Goal: Task Accomplishment & Management: Use online tool/utility

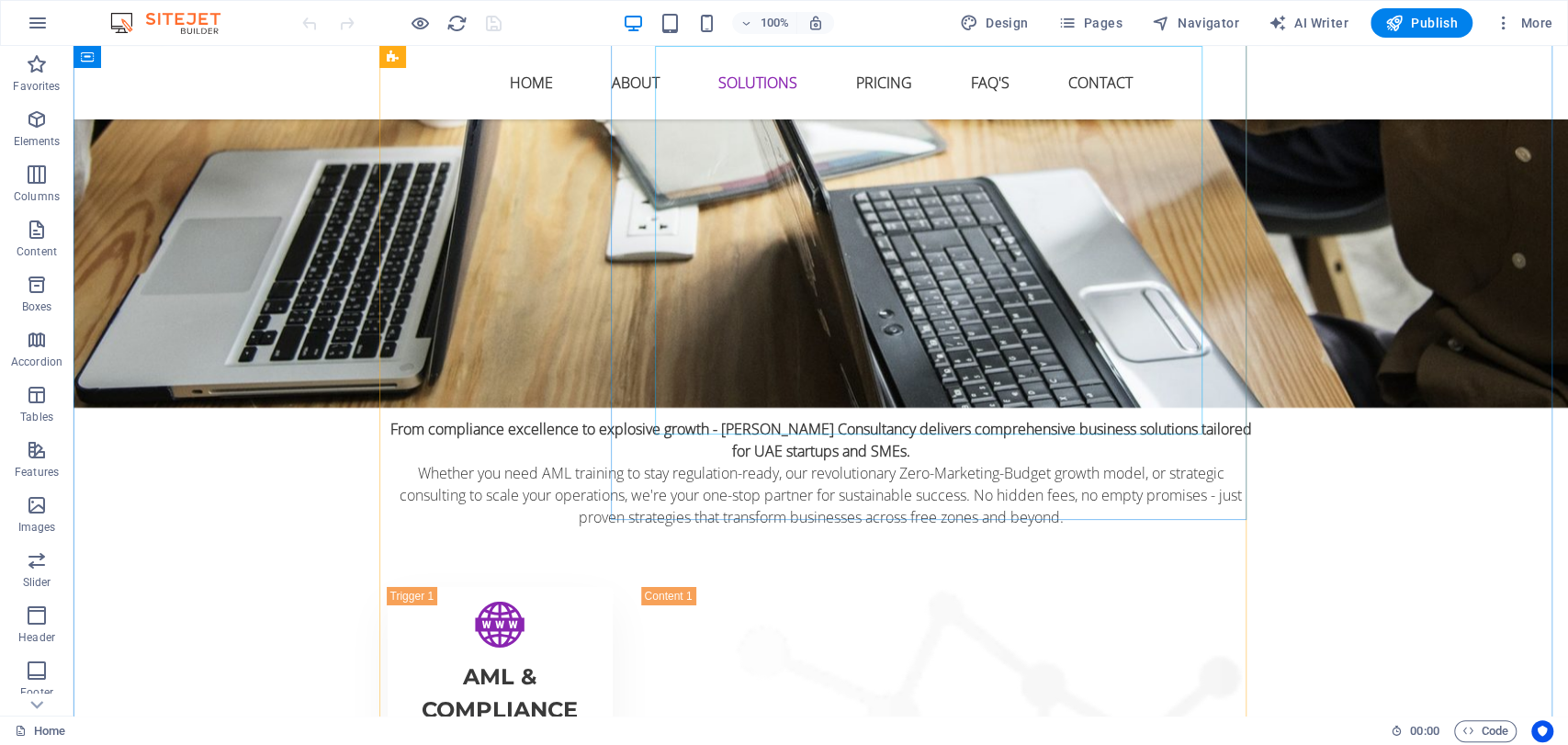
scroll to position [3981, 0]
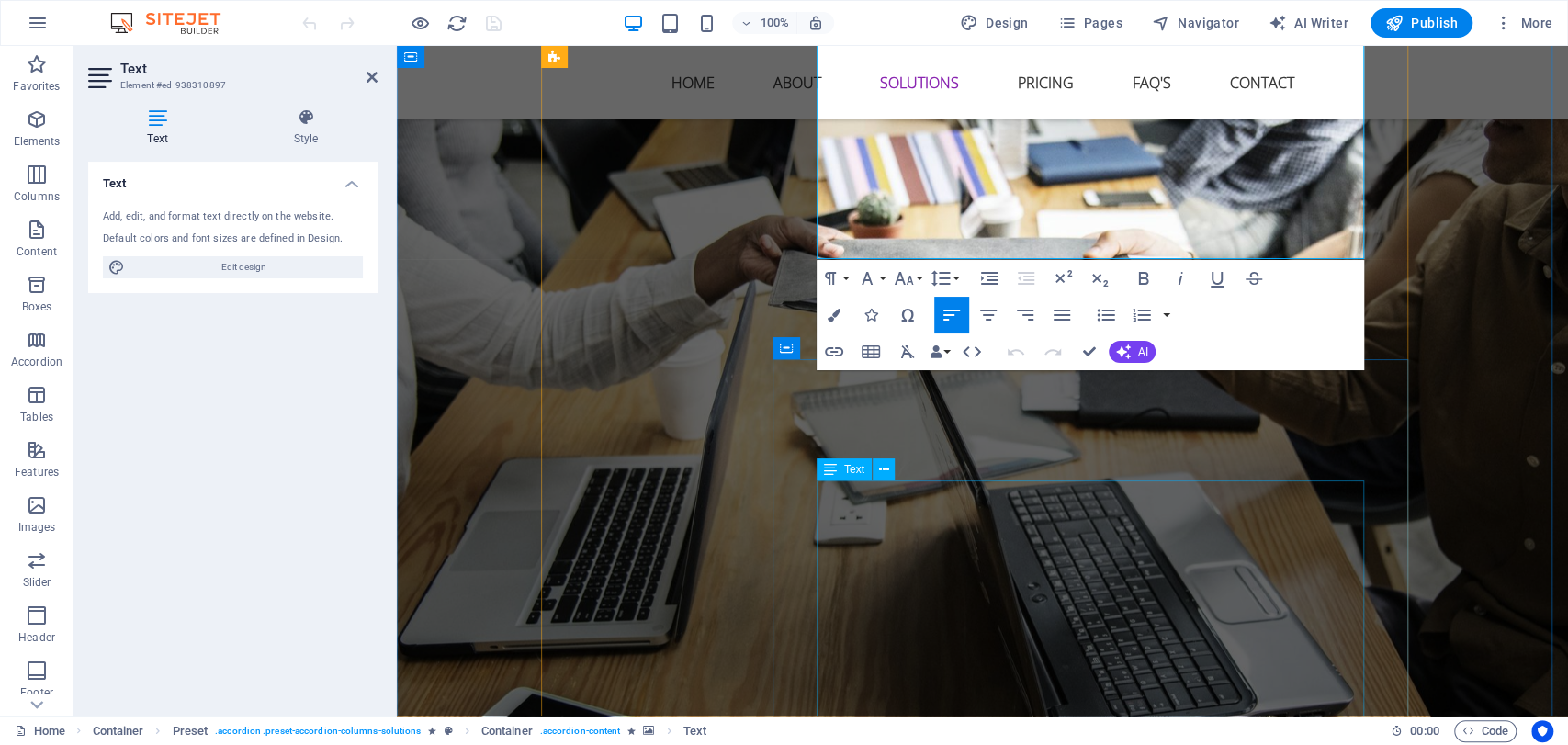
scroll to position [4155, 0]
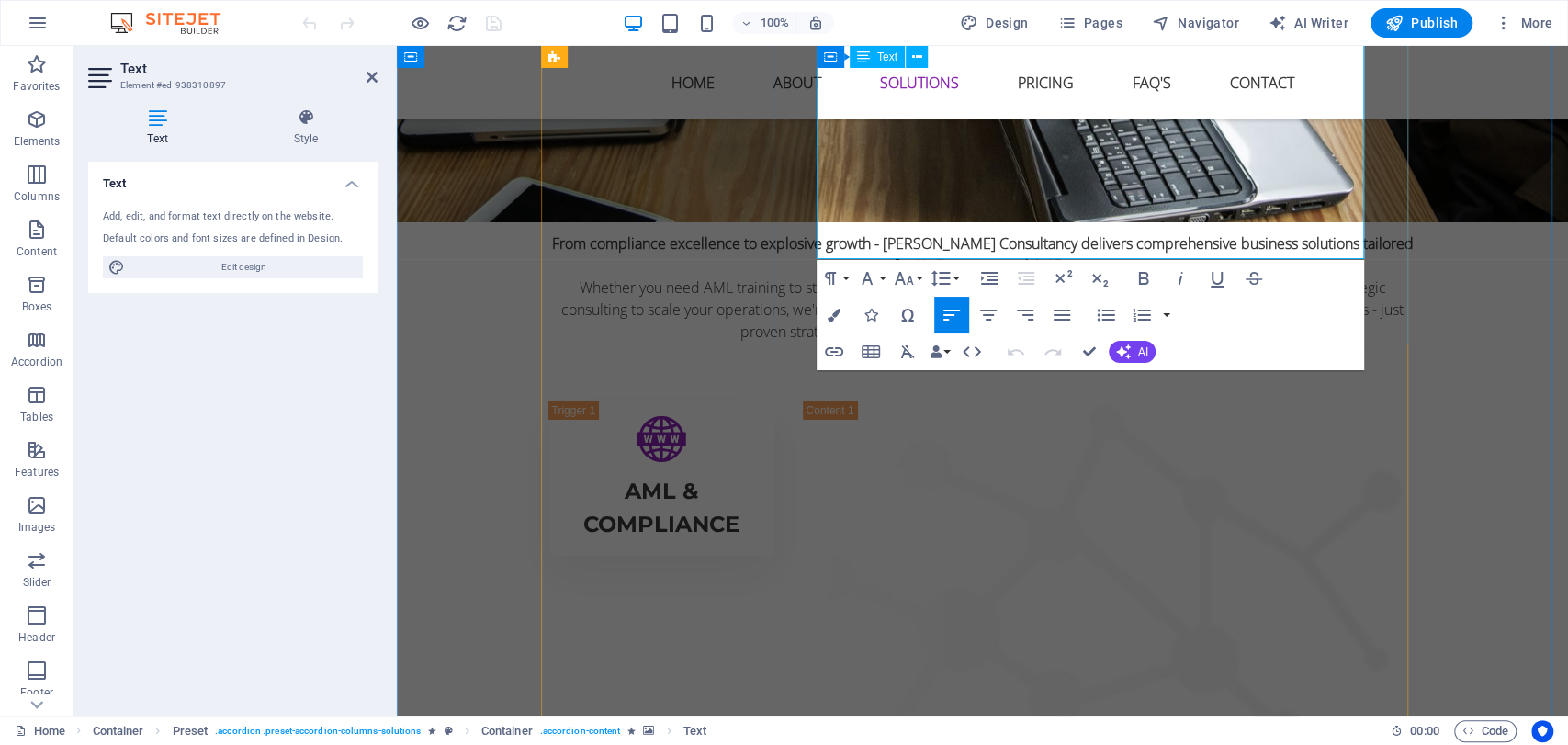
drag, startPoint x: 953, startPoint y: 225, endPoint x: 966, endPoint y: 221, distance: 13.6
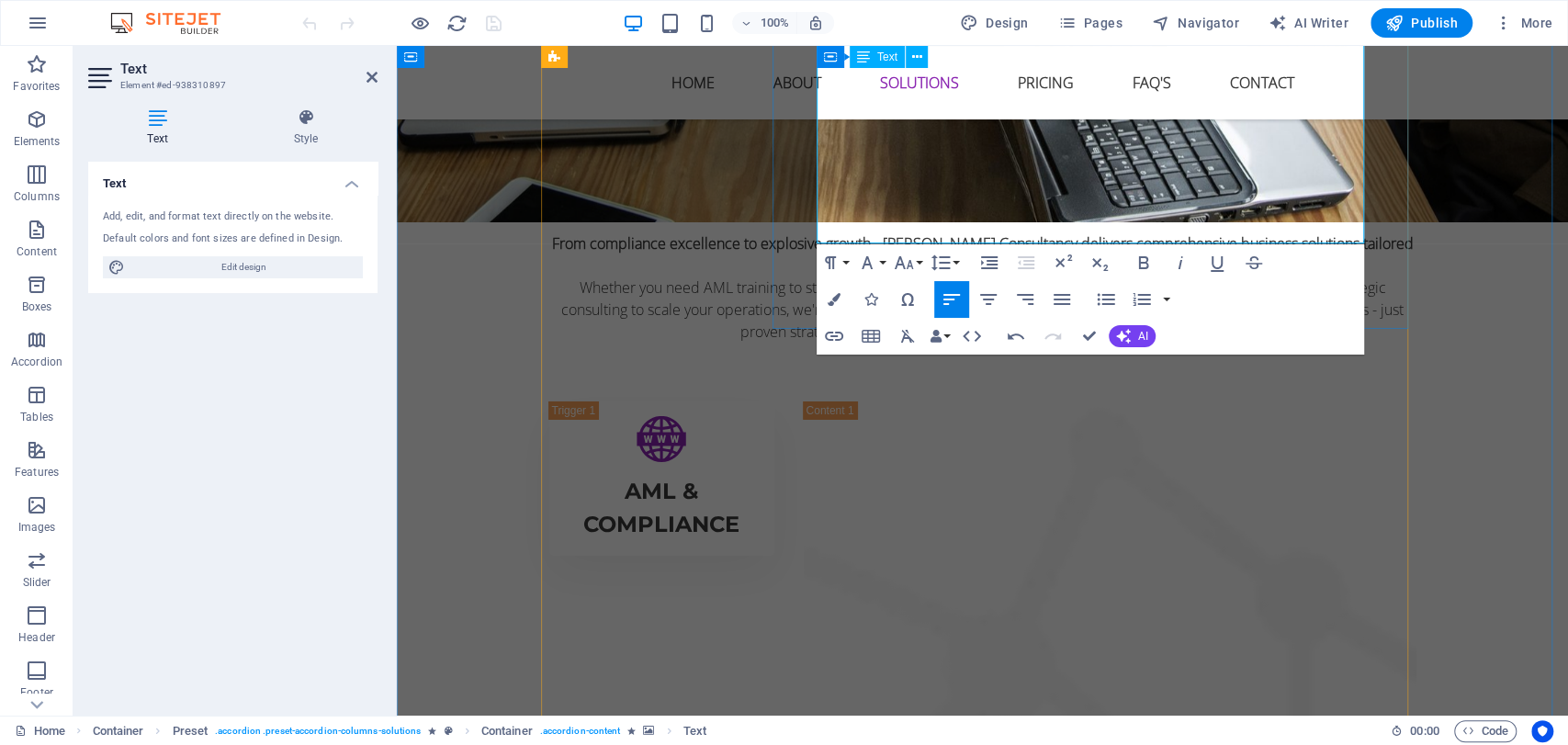
scroll to position [4257, 0]
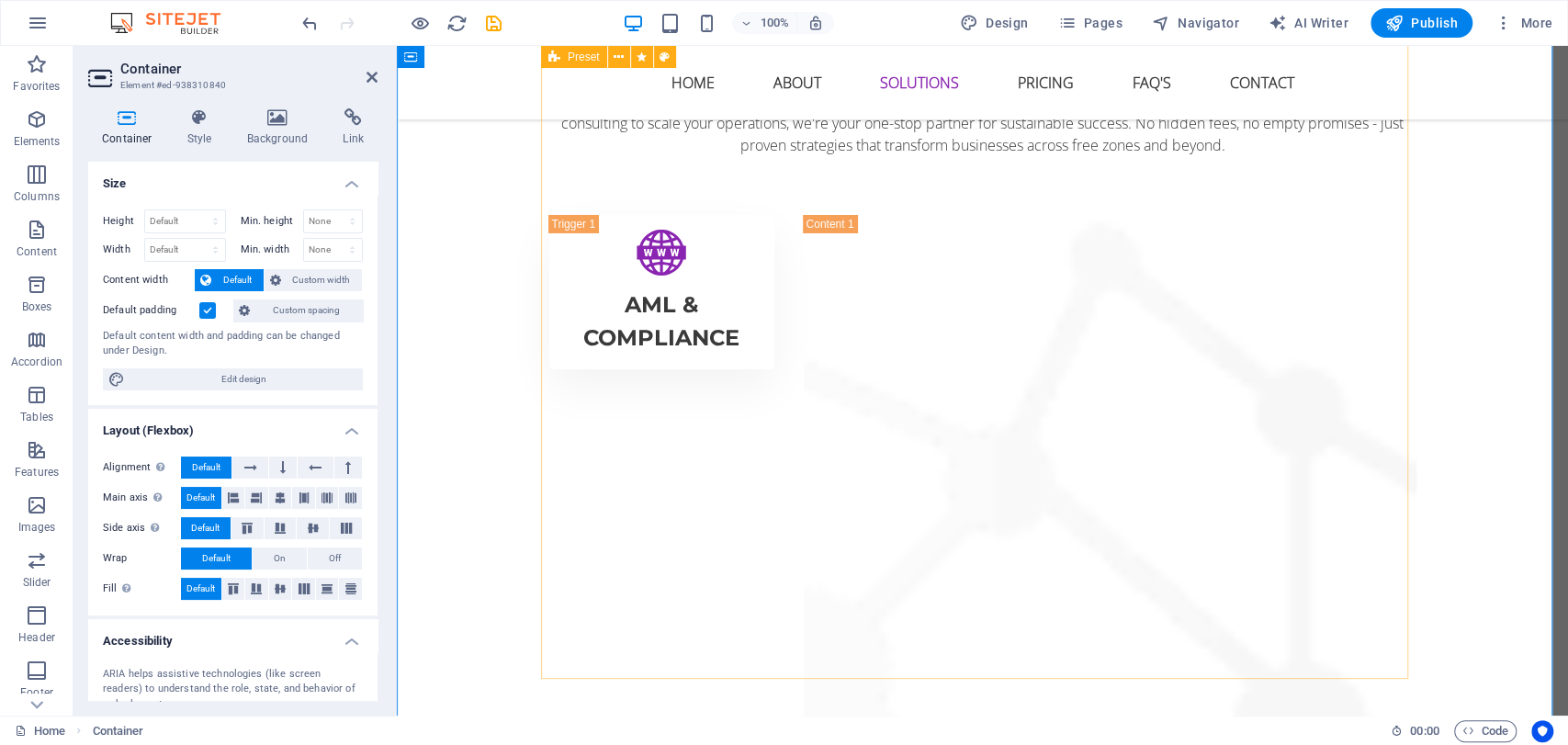
scroll to position [4461, 0]
